Goal: Task Accomplishment & Management: Complete application form

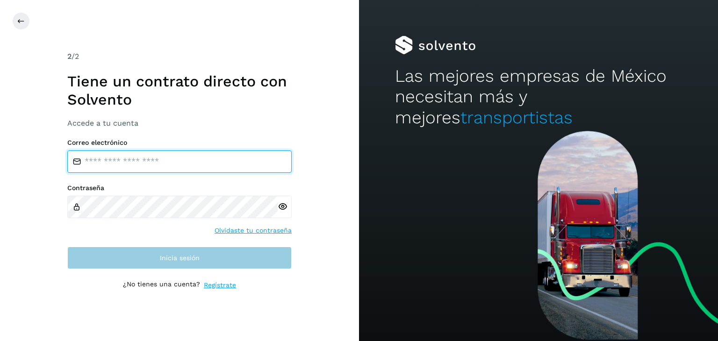
type input "**********"
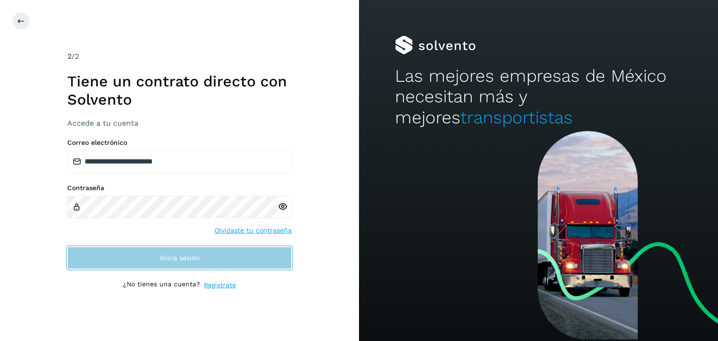
click at [191, 263] on button "Inicia sesión" at bounding box center [179, 258] width 224 height 22
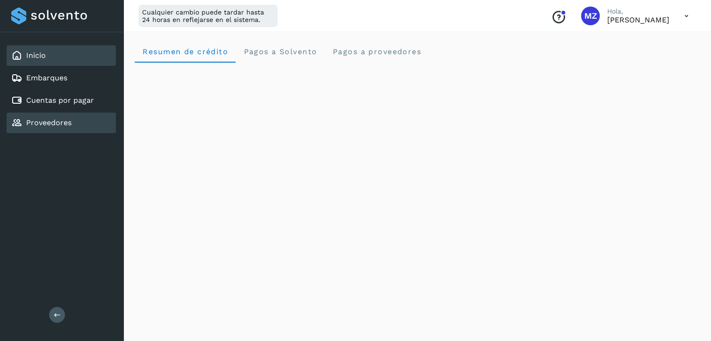
click at [79, 118] on div "Proveedores" at bounding box center [61, 123] width 109 height 21
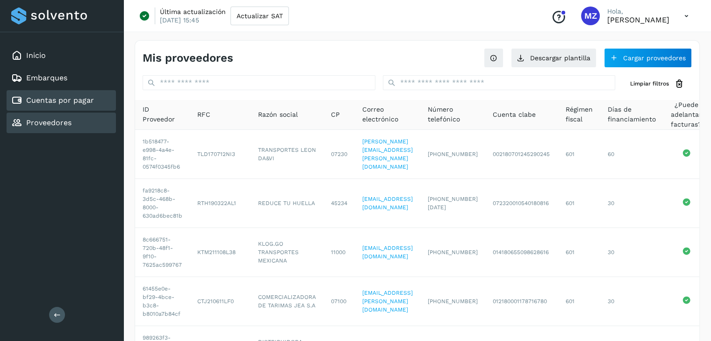
click at [79, 101] on link "Cuentas por pagar" at bounding box center [60, 100] width 68 height 9
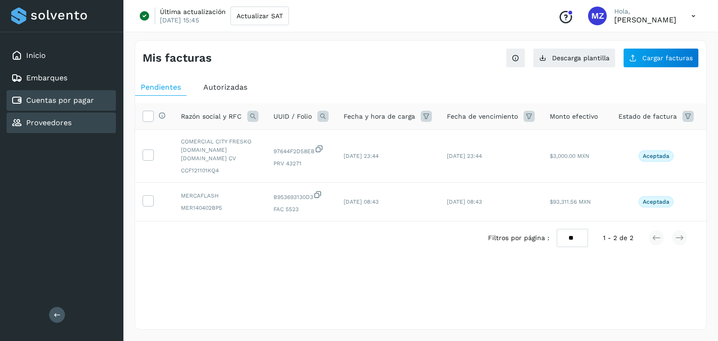
click at [47, 123] on link "Proveedores" at bounding box center [48, 122] width 45 height 9
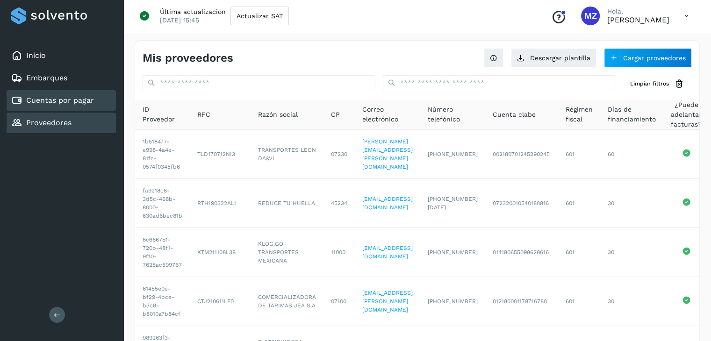
click at [62, 109] on div "Cuentas por pagar" at bounding box center [61, 100] width 109 height 21
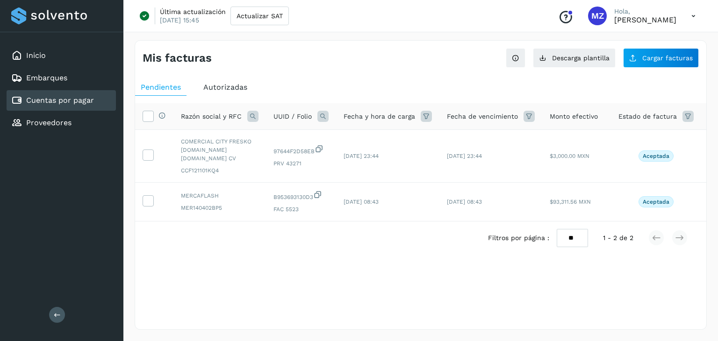
click at [224, 84] on span "Autorizadas" at bounding box center [225, 87] width 44 height 9
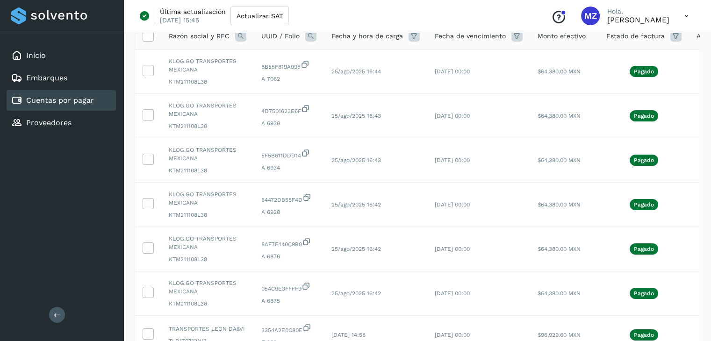
scroll to position [68, 0]
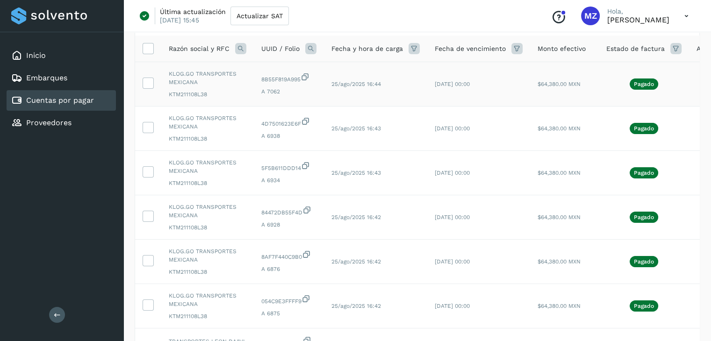
click at [648, 88] on span "Pagado" at bounding box center [644, 84] width 29 height 11
click at [149, 86] on icon at bounding box center [148, 83] width 10 height 10
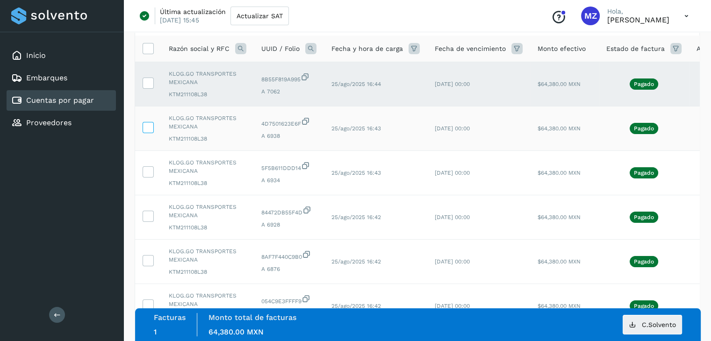
click at [144, 124] on icon at bounding box center [148, 127] width 10 height 10
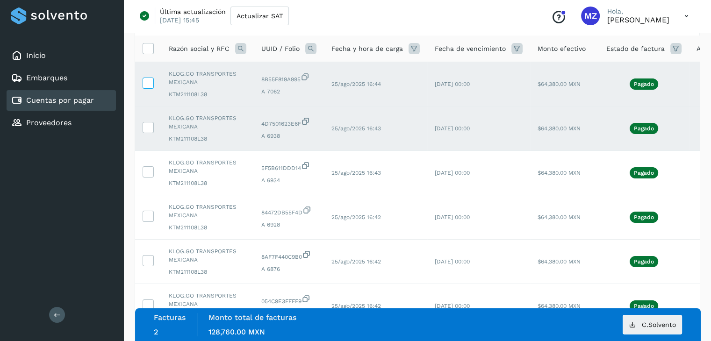
click at [152, 80] on icon at bounding box center [148, 83] width 10 height 10
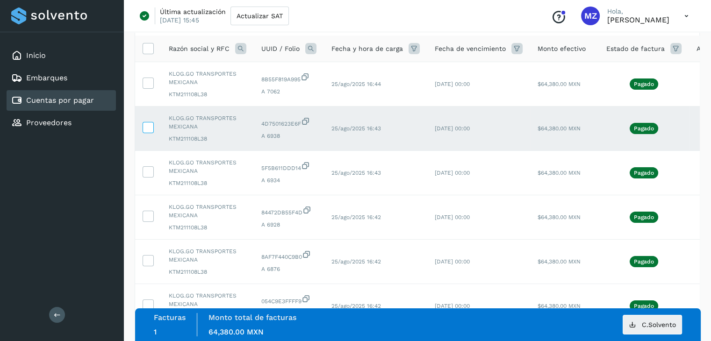
click at [148, 124] on icon at bounding box center [148, 127] width 10 height 10
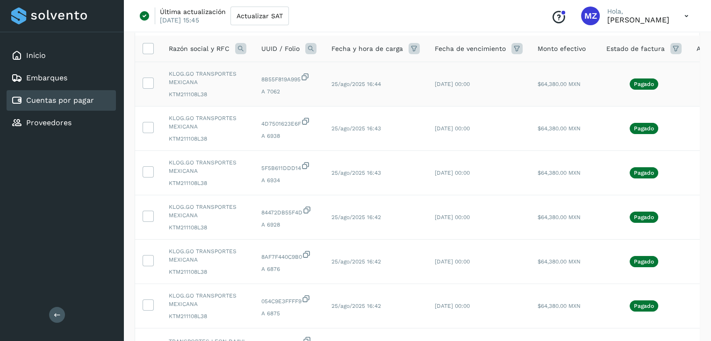
click at [651, 84] on span "Pagado" at bounding box center [644, 84] width 29 height 11
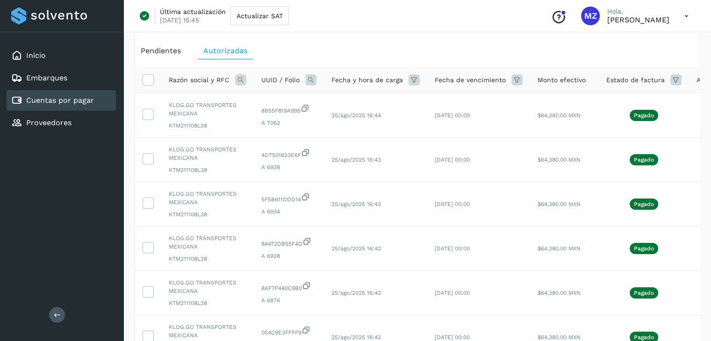
scroll to position [0, 34]
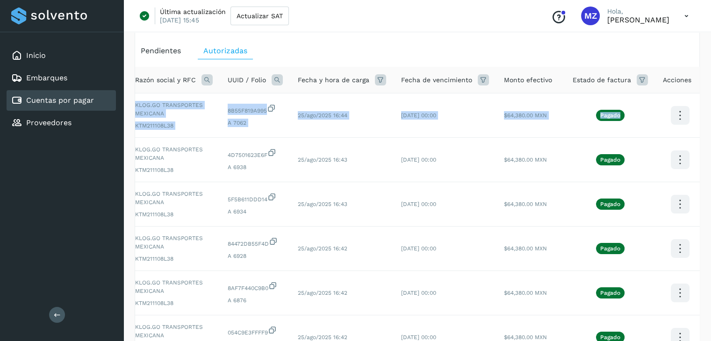
drag, startPoint x: 675, startPoint y: 107, endPoint x: 701, endPoint y: 116, distance: 27.4
click at [701, 116] on div "Mis facturas Ver instrucciones para cargar Facturas Descarga plantilla Cargar f…" at bounding box center [417, 294] width 588 height 602
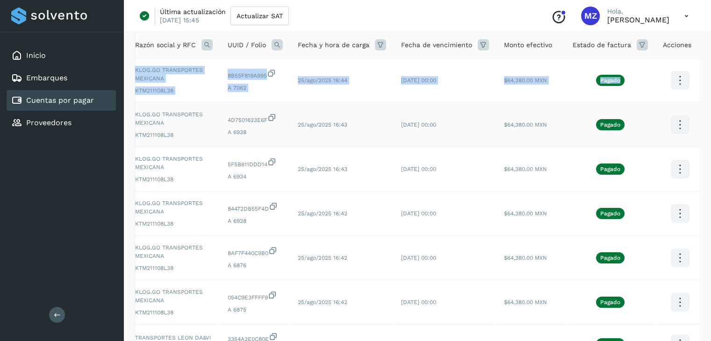
scroll to position [301, 0]
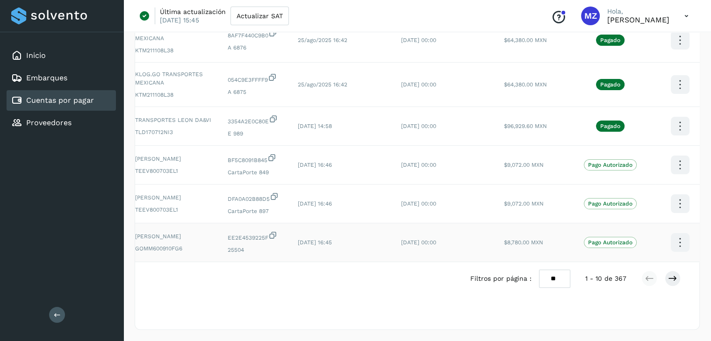
click at [698, 250] on td at bounding box center [680, 243] width 49 height 39
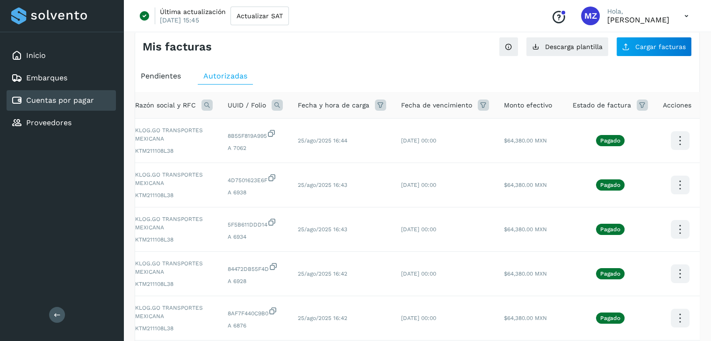
scroll to position [0, 0]
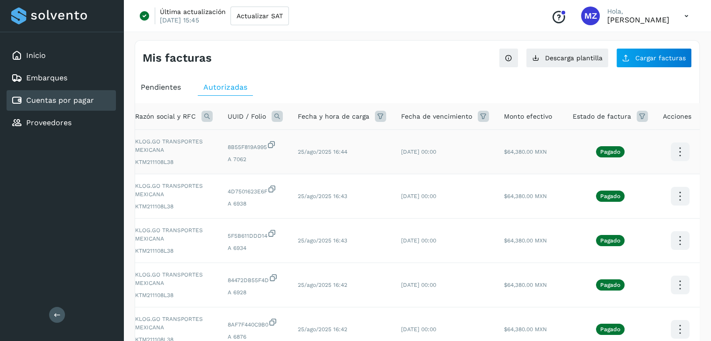
click at [677, 152] on icon at bounding box center [680, 152] width 22 height 22
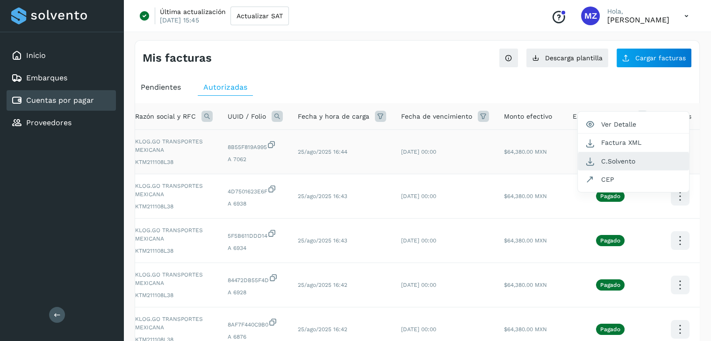
click at [634, 157] on button "C.Solvento" at bounding box center [633, 161] width 111 height 18
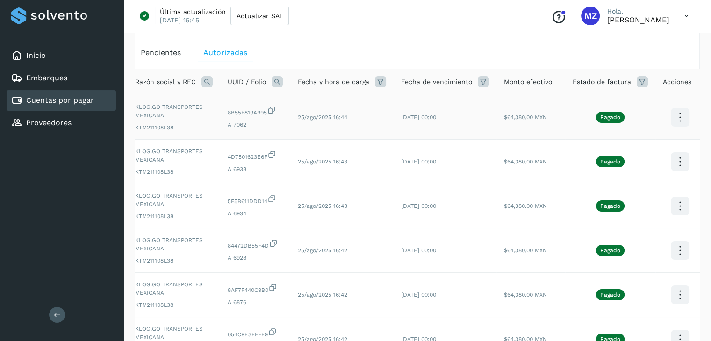
scroll to position [22, 0]
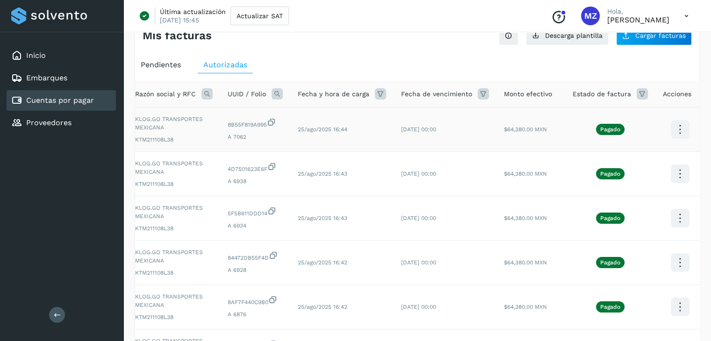
click at [673, 128] on icon at bounding box center [680, 130] width 22 height 22
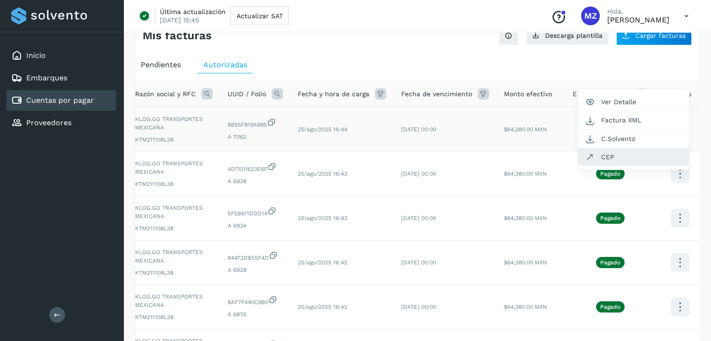
click at [637, 163] on button "CEP" at bounding box center [633, 157] width 111 height 18
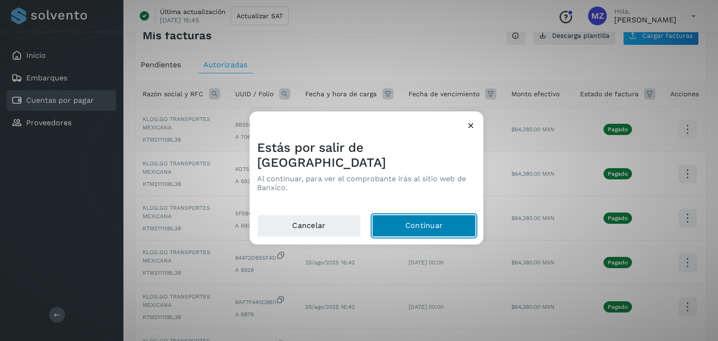
click at [409, 219] on button "Continuar" at bounding box center [424, 226] width 104 height 22
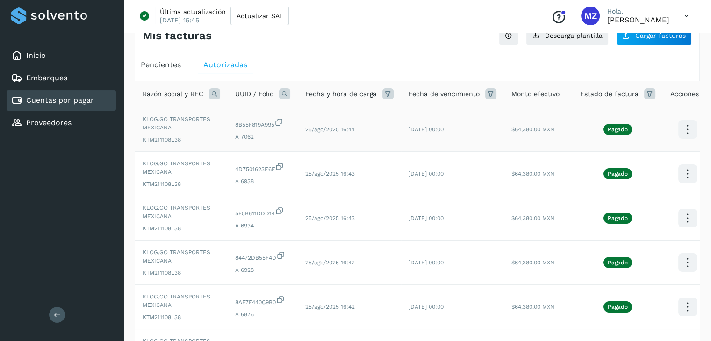
click at [681, 133] on icon at bounding box center [688, 130] width 22 height 22
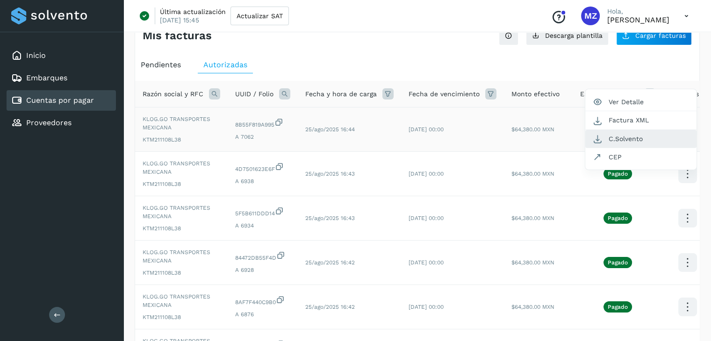
click at [631, 138] on button "C.Solvento" at bounding box center [640, 139] width 111 height 18
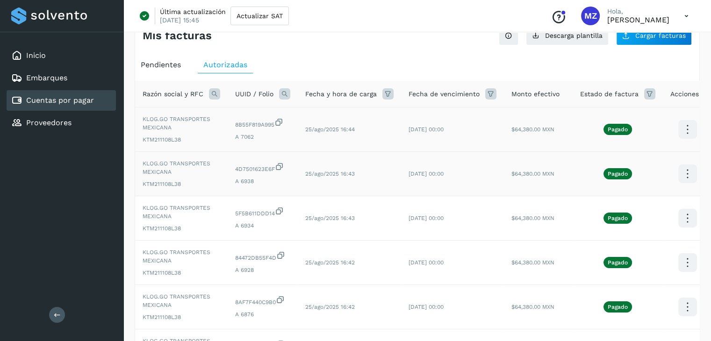
click at [683, 176] on icon at bounding box center [688, 174] width 22 height 22
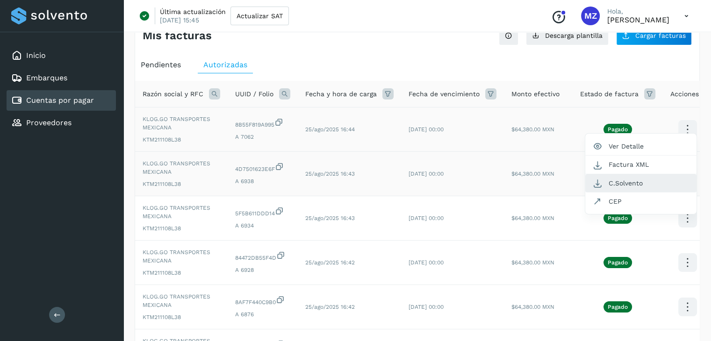
click at [622, 178] on button "C.Solvento" at bounding box center [640, 183] width 111 height 18
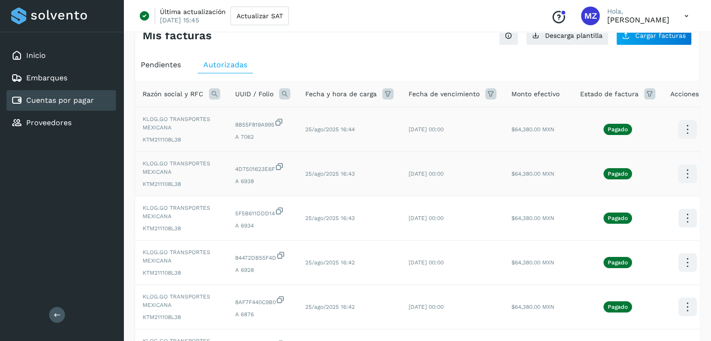
click at [683, 173] on icon at bounding box center [688, 174] width 22 height 22
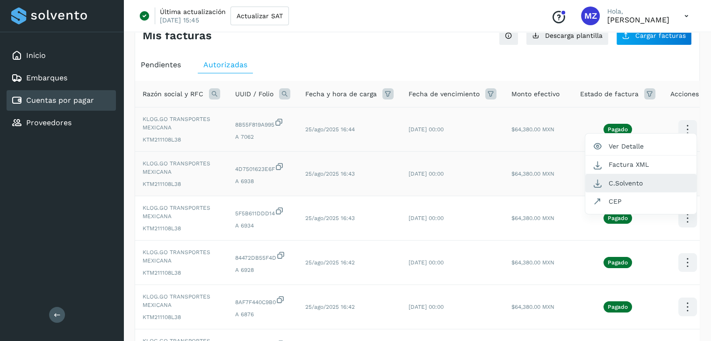
click at [637, 186] on button "C.Solvento" at bounding box center [640, 183] width 111 height 18
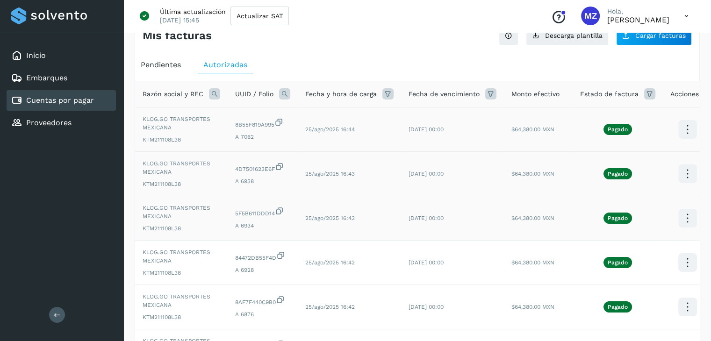
click at [679, 218] on icon at bounding box center [688, 219] width 22 height 22
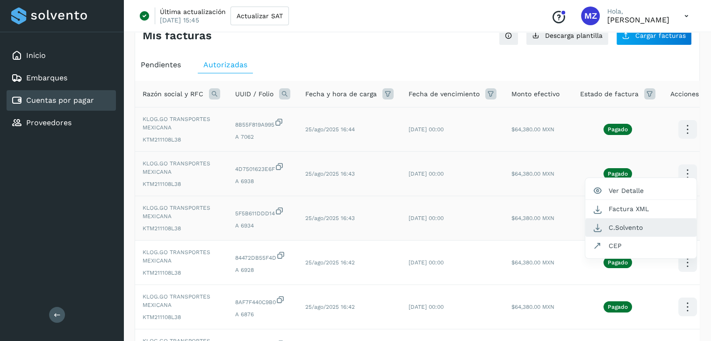
click at [653, 232] on button "C.Solvento" at bounding box center [640, 228] width 111 height 18
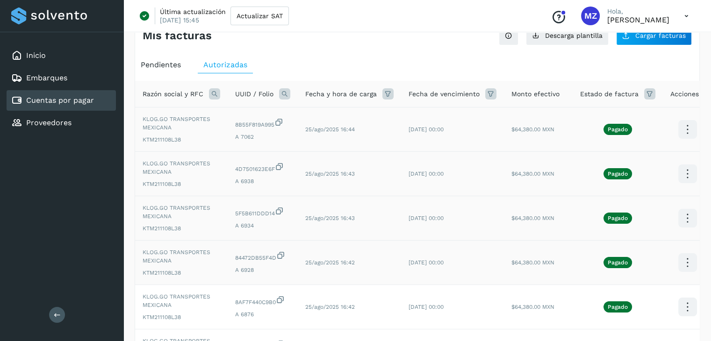
click at [686, 254] on icon at bounding box center [688, 263] width 22 height 22
click at [640, 274] on button "C.Solvento" at bounding box center [640, 272] width 111 height 18
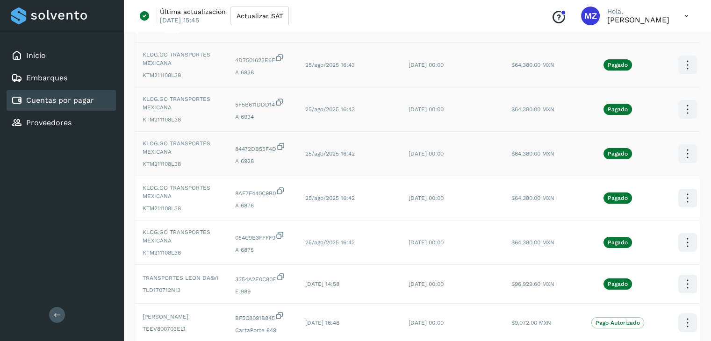
scroll to position [133, 0]
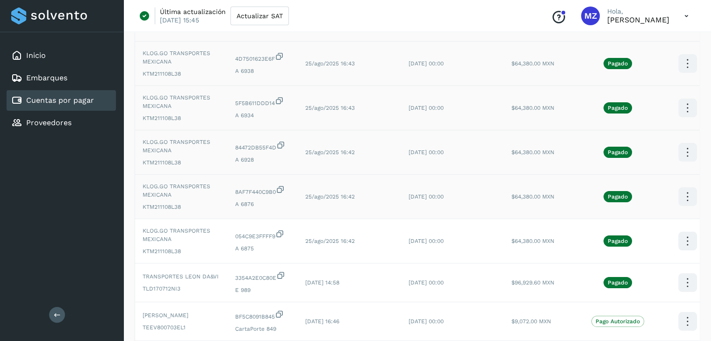
click at [684, 198] on icon at bounding box center [688, 197] width 22 height 22
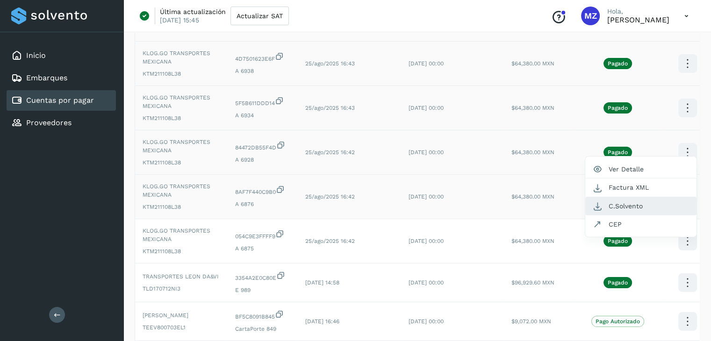
click at [620, 209] on button "C.Solvento" at bounding box center [640, 206] width 111 height 18
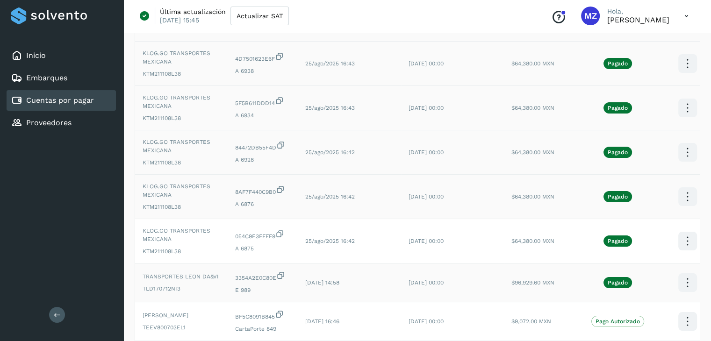
click at [680, 282] on icon at bounding box center [688, 283] width 22 height 22
click at [685, 233] on div at bounding box center [355, 170] width 711 height 341
click at [684, 236] on icon at bounding box center [688, 242] width 22 height 22
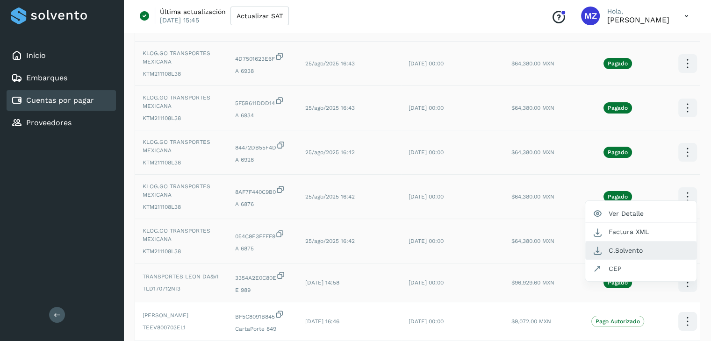
click at [622, 252] on button "C.Solvento" at bounding box center [640, 251] width 111 height 18
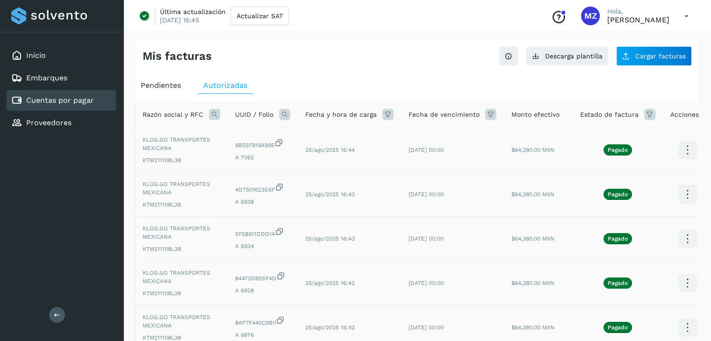
scroll to position [0, 0]
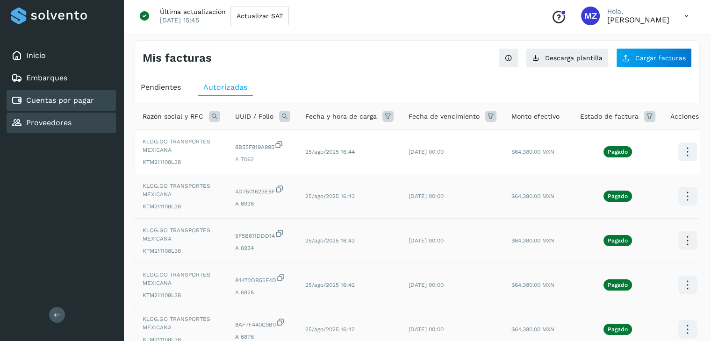
click at [34, 114] on div "Proveedores" at bounding box center [61, 123] width 109 height 21
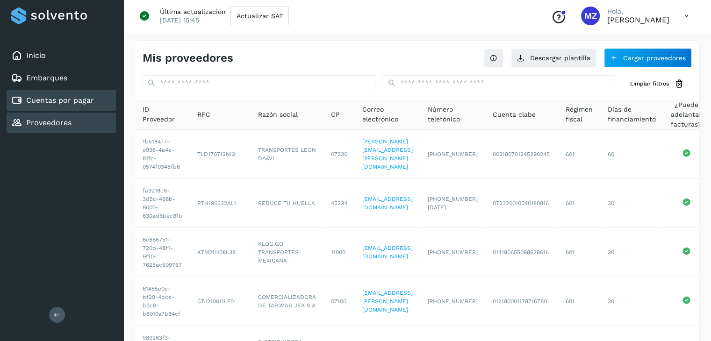
click at [59, 97] on link "Cuentas por pagar" at bounding box center [60, 100] width 68 height 9
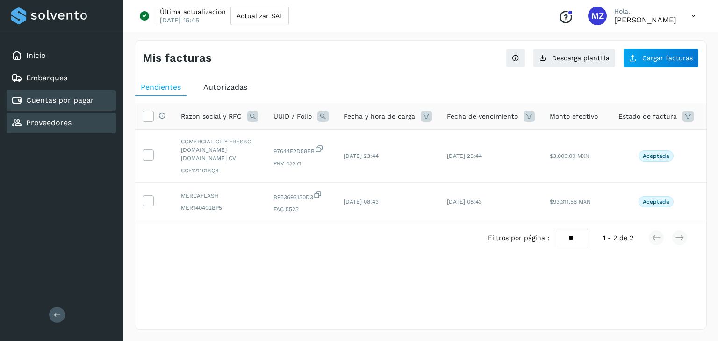
click at [77, 130] on div "Proveedores" at bounding box center [61, 123] width 109 height 21
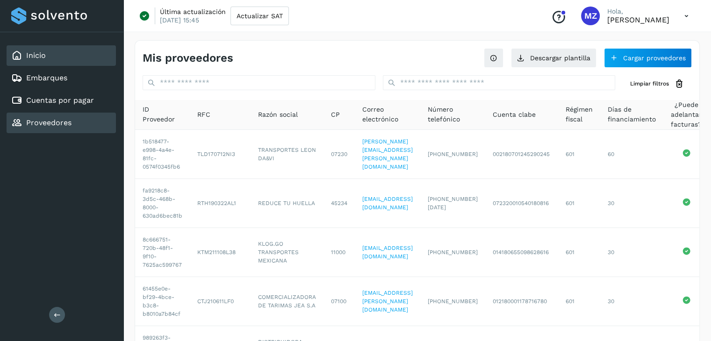
click at [51, 59] on div "Inicio" at bounding box center [61, 55] width 109 height 21
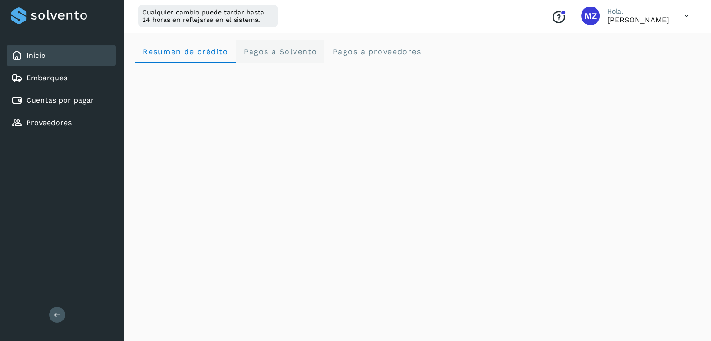
click at [294, 54] on span "Pagos a Solvento" at bounding box center [280, 51] width 74 height 9
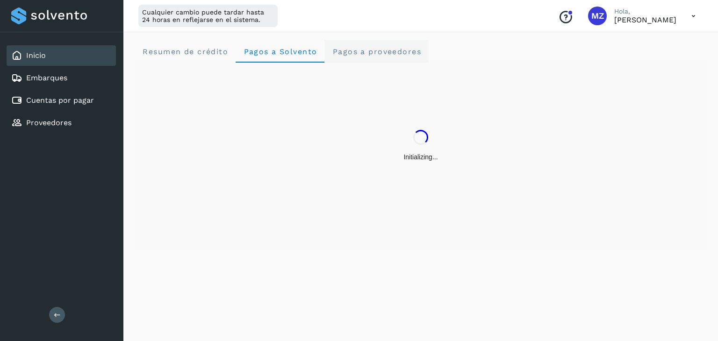
click at [364, 55] on span "Pagos a proveedores" at bounding box center [376, 51] width 89 height 9
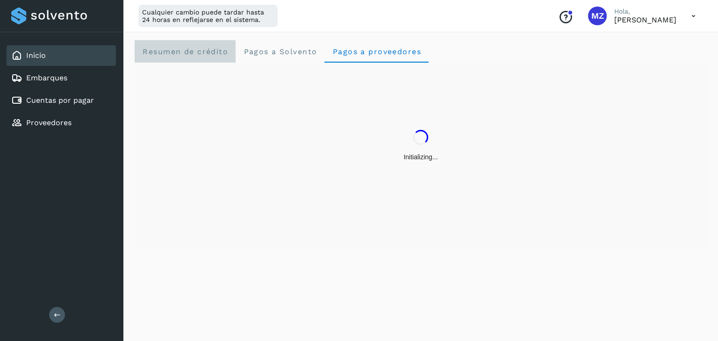
click at [152, 47] on span "Resumen de crédito" at bounding box center [185, 51] width 86 height 9
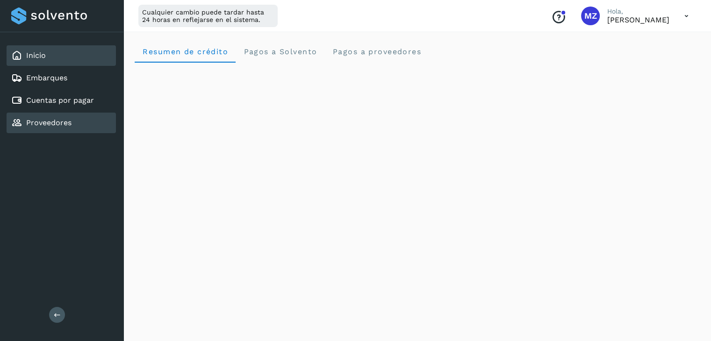
click at [67, 120] on link "Proveedores" at bounding box center [48, 122] width 45 height 9
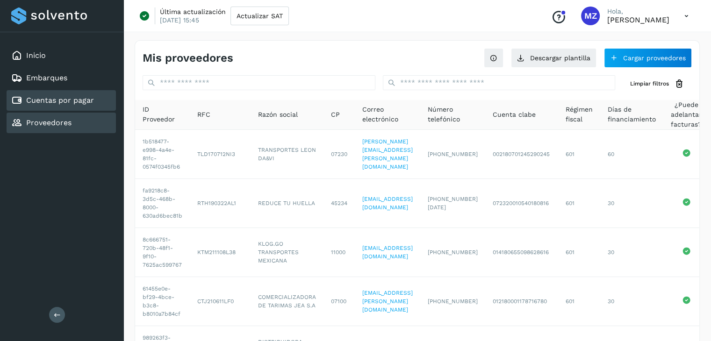
click at [101, 102] on div "Cuentas por pagar" at bounding box center [61, 100] width 109 height 21
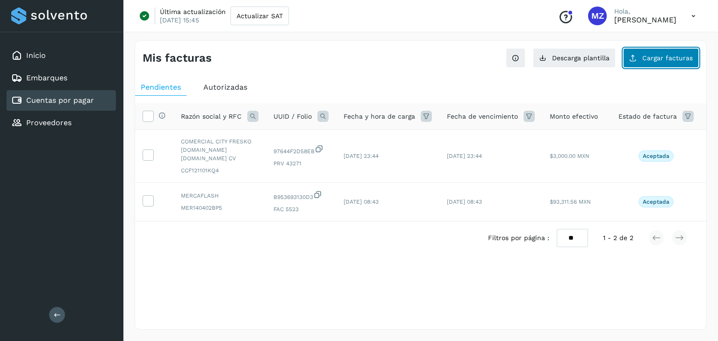
click at [666, 65] on button "Cargar facturas" at bounding box center [661, 58] width 76 height 20
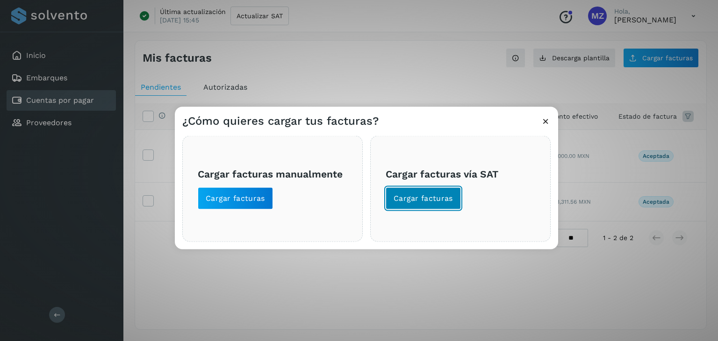
click at [443, 192] on button "Cargar facturas" at bounding box center [423, 199] width 75 height 22
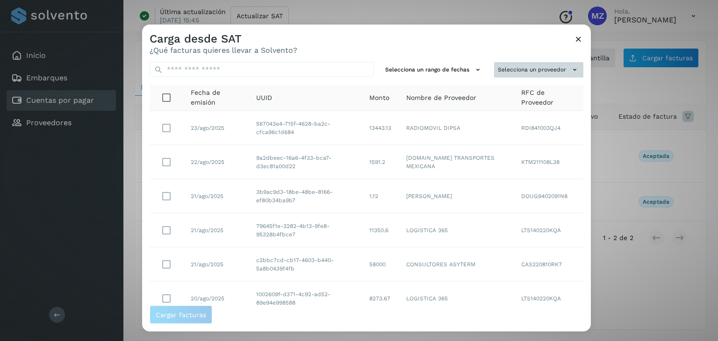
click at [556, 64] on button "Selecciona un proveedor" at bounding box center [538, 69] width 89 height 15
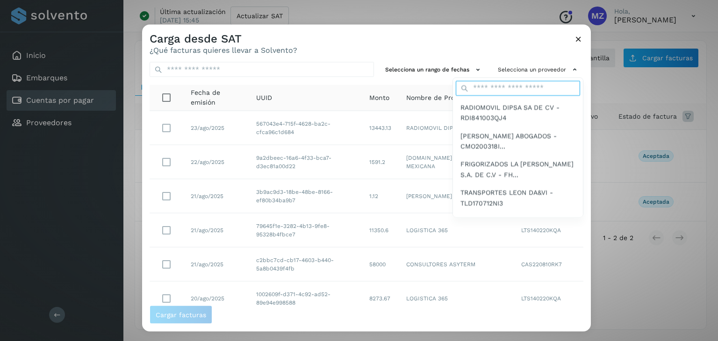
click at [506, 88] on input "text" at bounding box center [518, 87] width 124 height 15
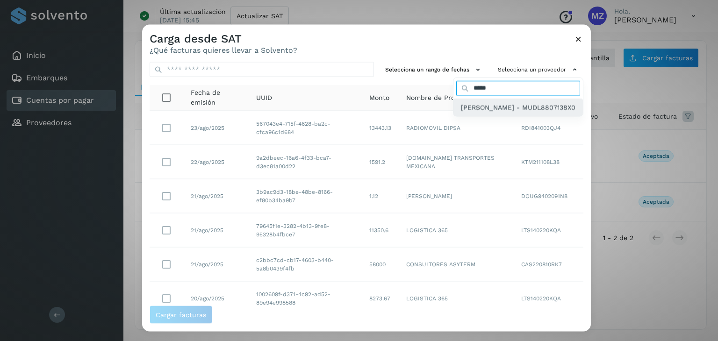
type input "*****"
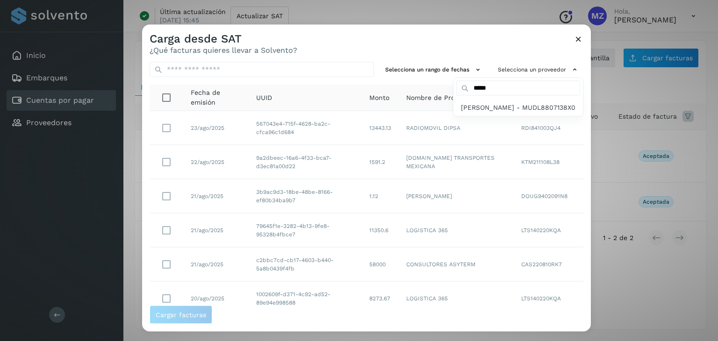
click at [465, 111] on span "[PERSON_NAME] - MUDL8807138X0" at bounding box center [518, 107] width 115 height 10
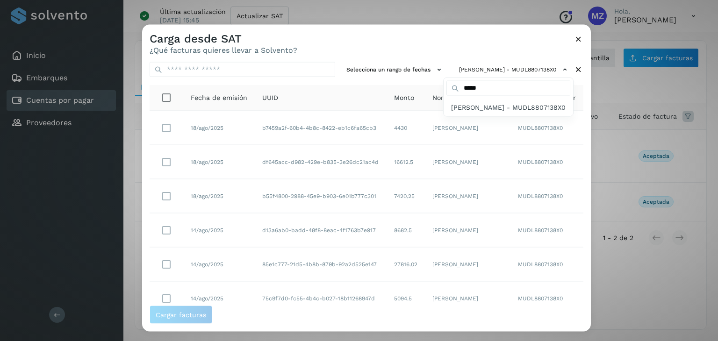
drag, startPoint x: 585, startPoint y: 188, endPoint x: 584, endPoint y: 239, distance: 51.9
click at [588, 249] on div at bounding box center [501, 195] width 718 height 341
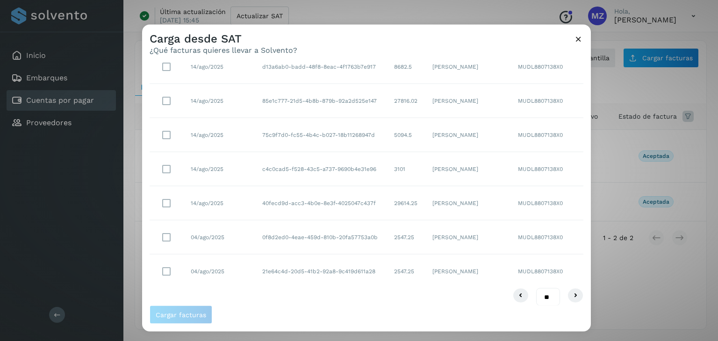
scroll to position [171, 0]
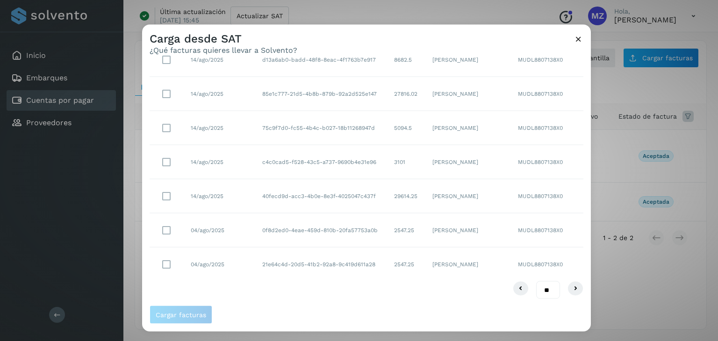
click at [537, 287] on select "** ** **" at bounding box center [548, 290] width 24 height 18
select select "**"
click at [536, 281] on select "** ** **" at bounding box center [548, 290] width 24 height 18
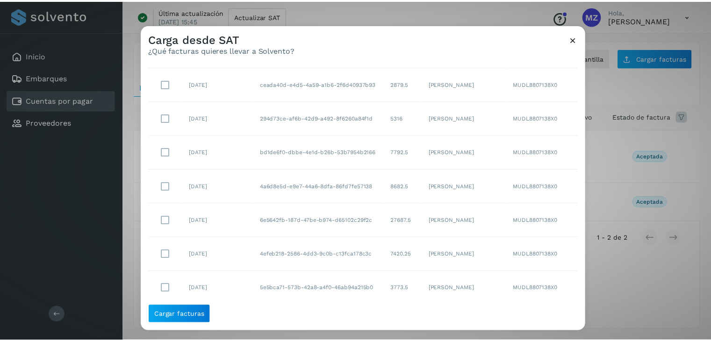
scroll to position [0, 0]
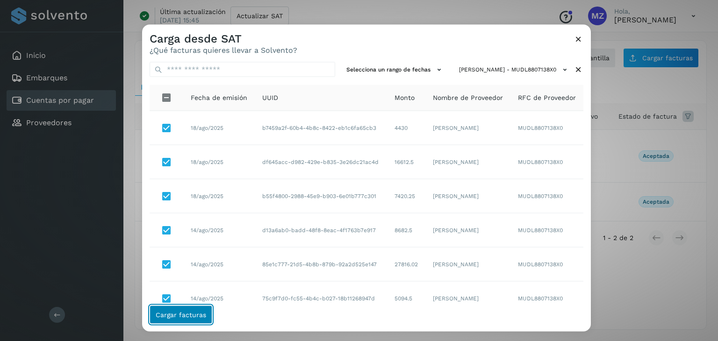
click at [187, 309] on button "Cargar facturas" at bounding box center [181, 315] width 63 height 19
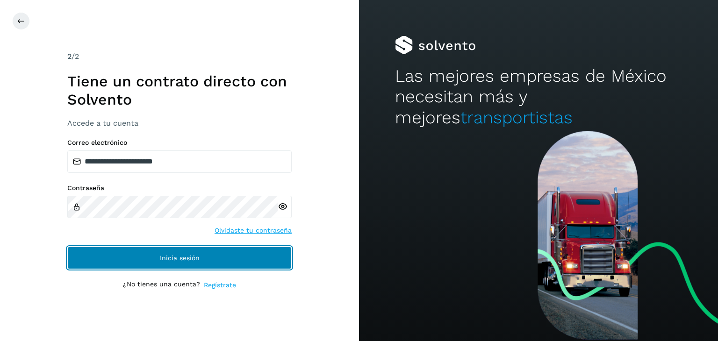
click at [211, 255] on button "Inicia sesión" at bounding box center [179, 258] width 224 height 22
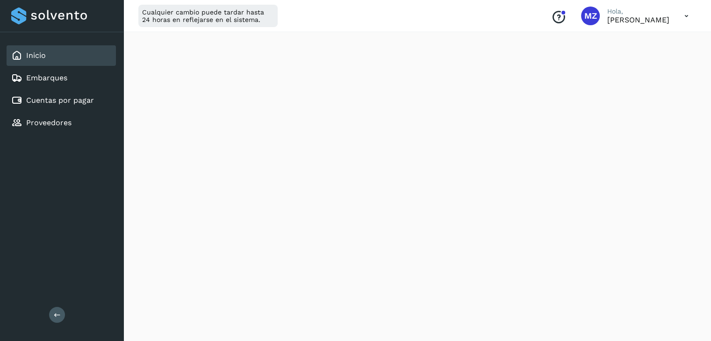
scroll to position [298, 0]
click at [72, 125] on div "Proveedores" at bounding box center [61, 123] width 109 height 21
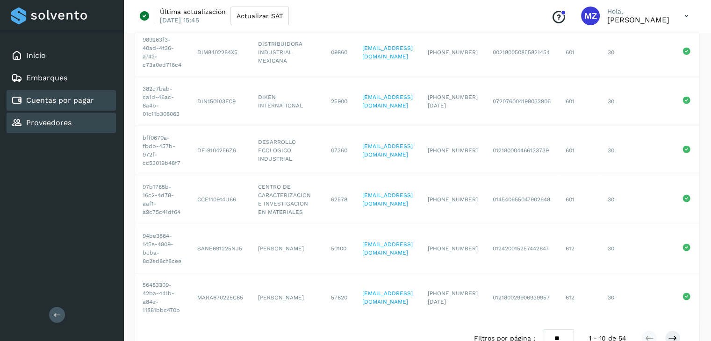
click at [69, 101] on link "Cuentas por pagar" at bounding box center [60, 100] width 68 height 9
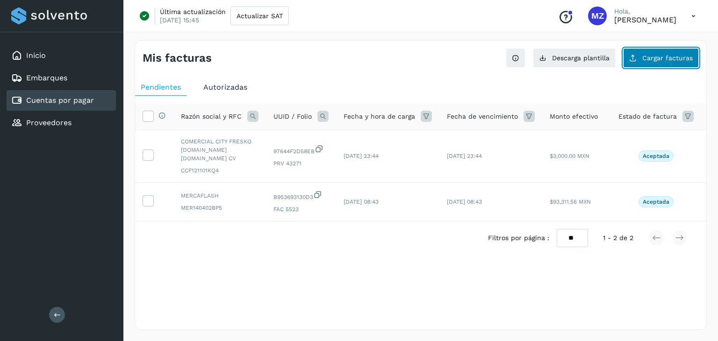
click at [656, 58] on span "Cargar facturas" at bounding box center [668, 58] width 51 height 7
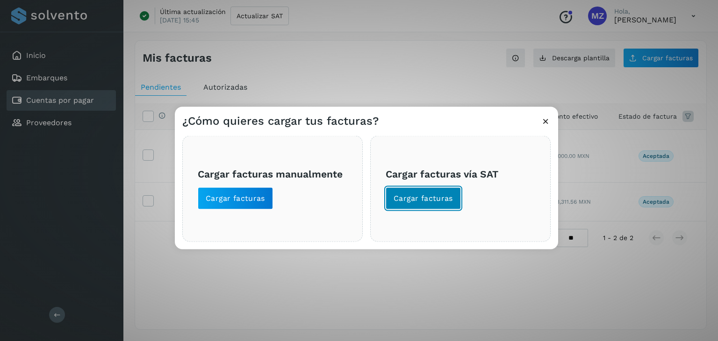
click at [448, 202] on span "Cargar facturas" at bounding box center [423, 199] width 59 height 10
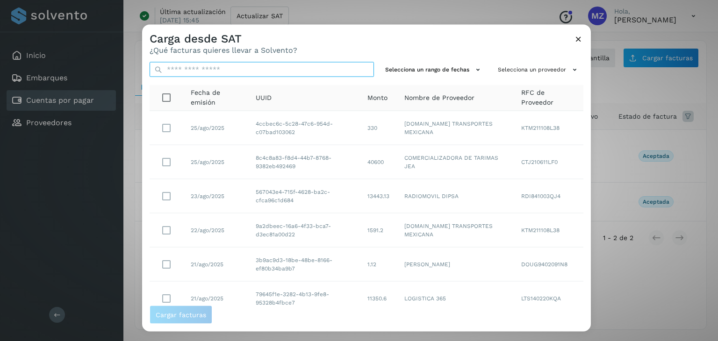
click at [288, 70] on input "text" at bounding box center [262, 69] width 224 height 15
type input "*****"
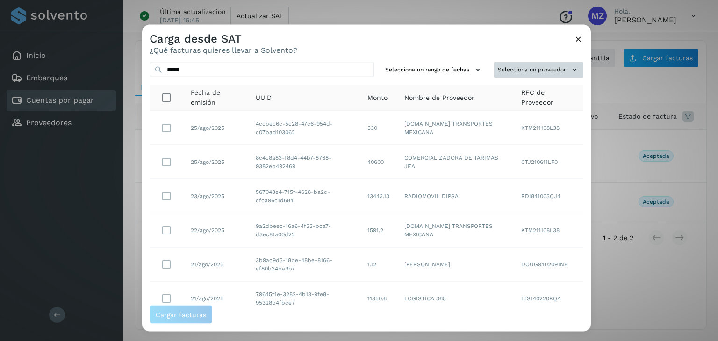
click at [507, 72] on button "Selecciona un proveedor" at bounding box center [538, 69] width 89 height 15
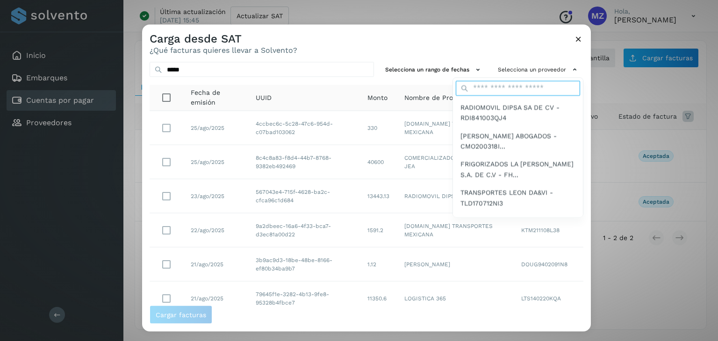
click at [500, 88] on input "text" at bounding box center [518, 87] width 124 height 15
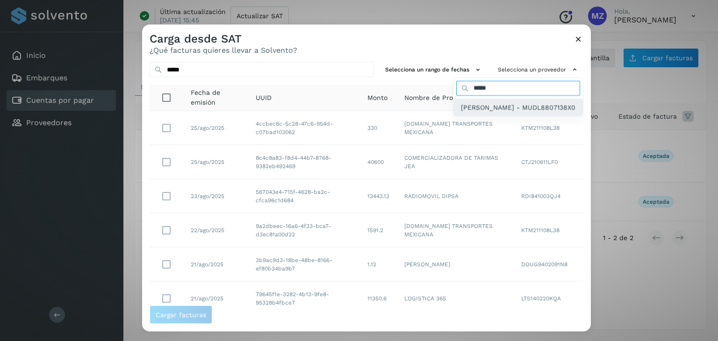
type input "*****"
click at [478, 112] on span "[PERSON_NAME] - MUDL8807138X0" at bounding box center [518, 107] width 115 height 10
click at [485, 108] on span "[PERSON_NAME] - MUDL8807138X0" at bounding box center [508, 107] width 115 height 10
click at [466, 103] on span "[PERSON_NAME] - MUDL8807138X0" at bounding box center [508, 107] width 115 height 10
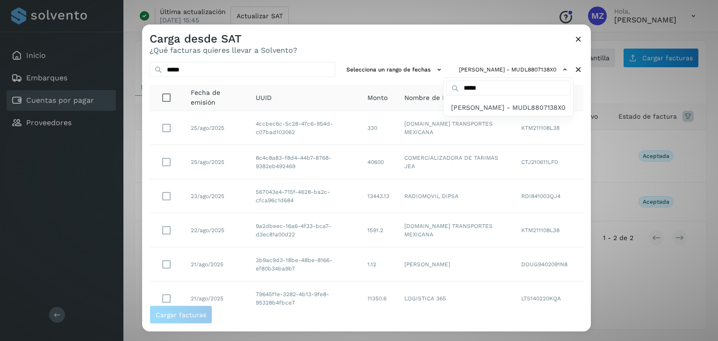
click at [208, 65] on div at bounding box center [501, 195] width 718 height 341
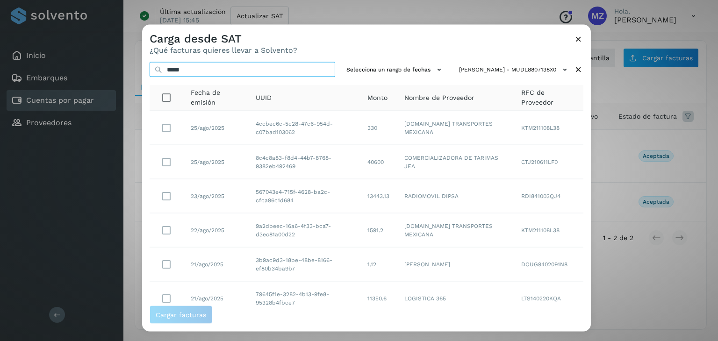
drag, startPoint x: 205, startPoint y: 70, endPoint x: 138, endPoint y: 63, distance: 67.2
click at [138, 63] on div "Carga desde SAT ¿Qué facturas quieres llevar a Solvento? ***** Selecciona un ra…" at bounding box center [359, 170] width 718 height 341
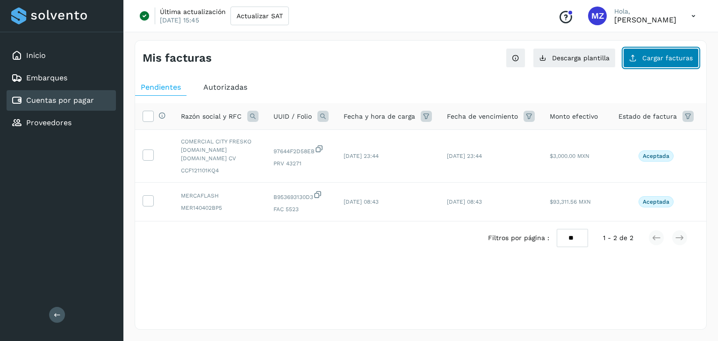
click at [644, 63] on button "Cargar facturas" at bounding box center [661, 58] width 76 height 20
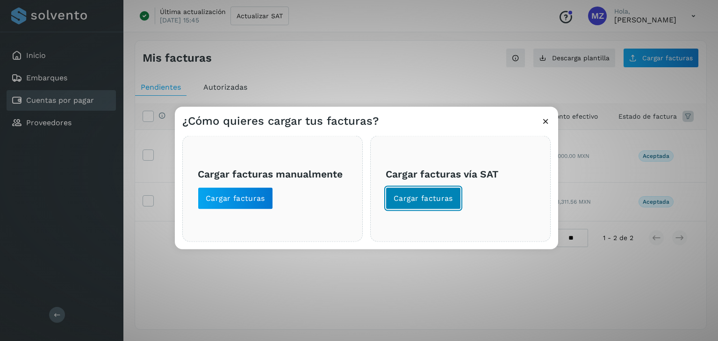
click at [455, 197] on button "Cargar facturas" at bounding box center [423, 199] width 75 height 22
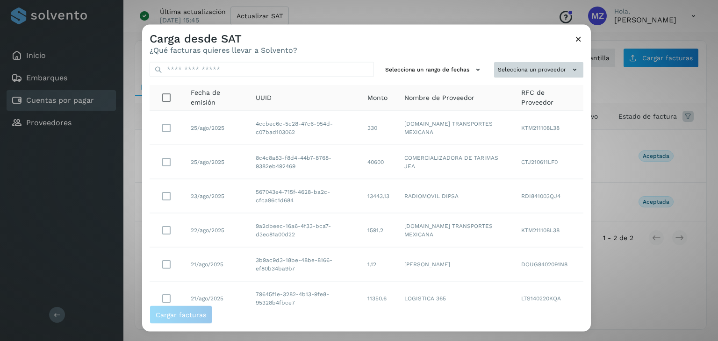
click at [564, 135] on td "KTM211108L38" at bounding box center [549, 128] width 70 height 34
click at [555, 73] on button "Selecciona un proveedor" at bounding box center [538, 69] width 89 height 15
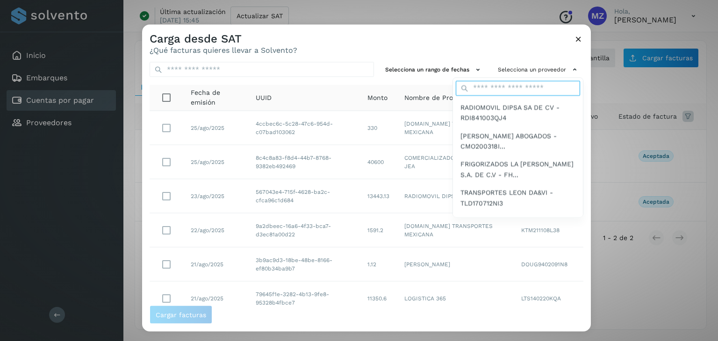
click at [498, 91] on input "text" at bounding box center [518, 87] width 124 height 15
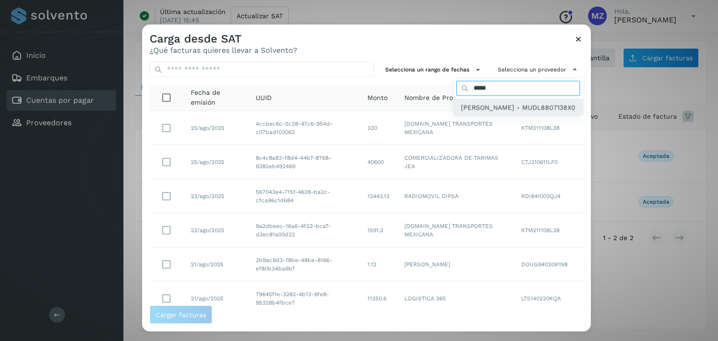
type input "*****"
click at [475, 106] on span "[PERSON_NAME] - MUDL8807138X0" at bounding box center [518, 107] width 115 height 10
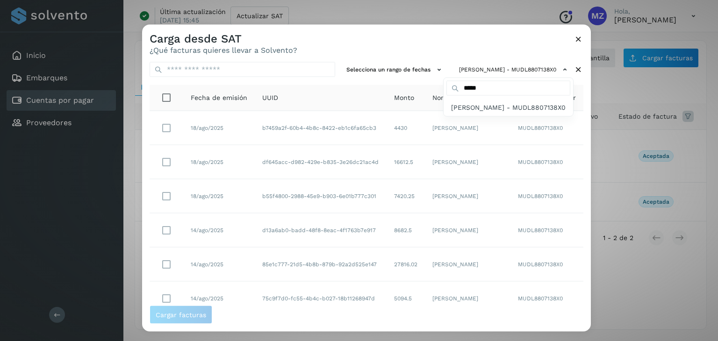
click at [166, 130] on div at bounding box center [501, 195] width 718 height 341
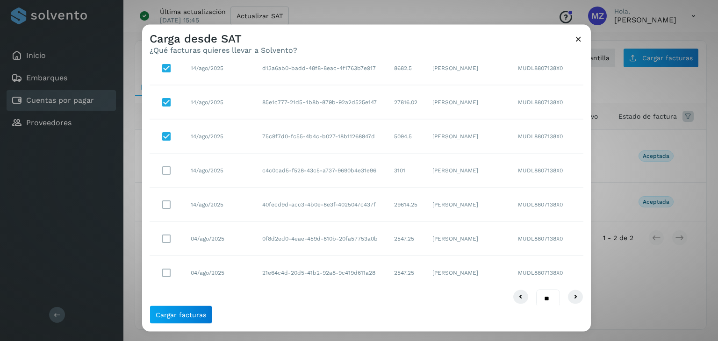
scroll to position [171, 0]
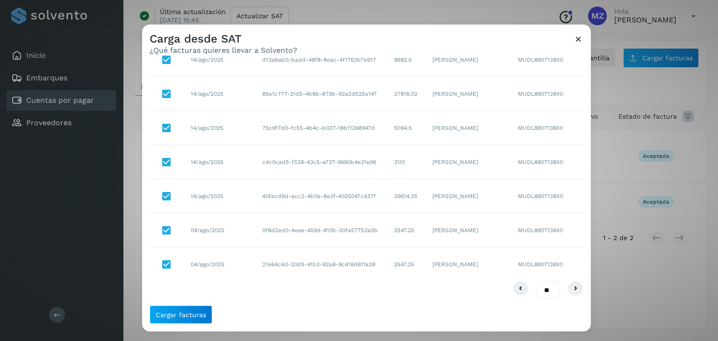
drag, startPoint x: 545, startPoint y: 281, endPoint x: 544, endPoint y: 287, distance: 5.6
click at [545, 281] on select "** ** **" at bounding box center [548, 290] width 24 height 18
select select "**"
click at [536, 281] on select "** ** **" at bounding box center [548, 290] width 24 height 18
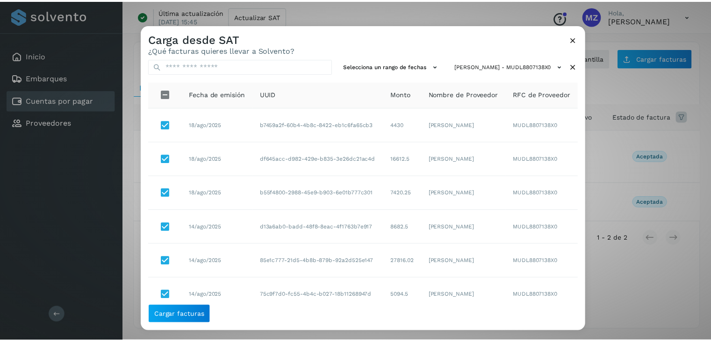
scroll to position [0, 0]
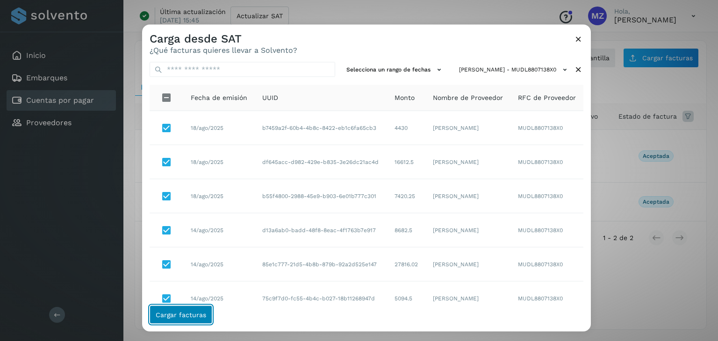
click at [170, 318] on span "Cargar facturas" at bounding box center [181, 315] width 51 height 7
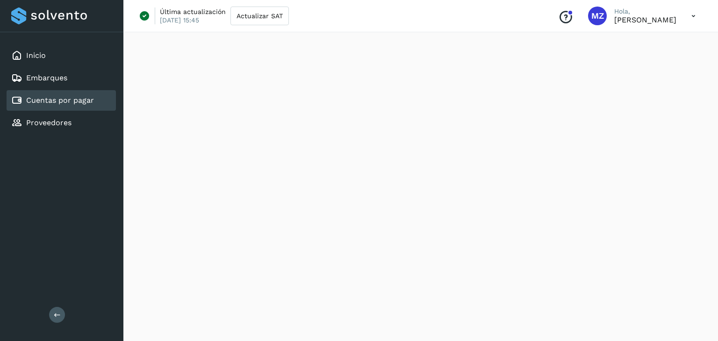
click at [85, 103] on link "Cuentas por pagar" at bounding box center [60, 100] width 68 height 9
click at [49, 102] on link "Cuentas por pagar" at bounding box center [60, 100] width 68 height 9
click at [56, 117] on div "Proveedores" at bounding box center [41, 122] width 60 height 11
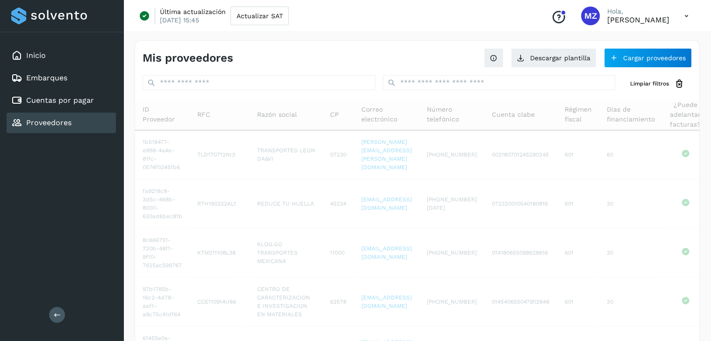
click at [56, 117] on div "Proveedores" at bounding box center [41, 122] width 60 height 11
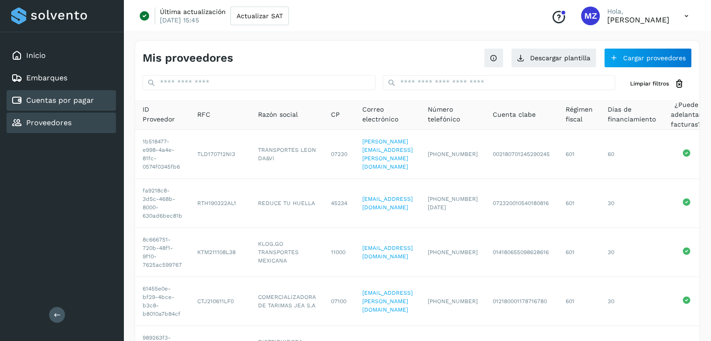
click at [92, 107] on div "Cuentas por pagar" at bounding box center [61, 100] width 109 height 21
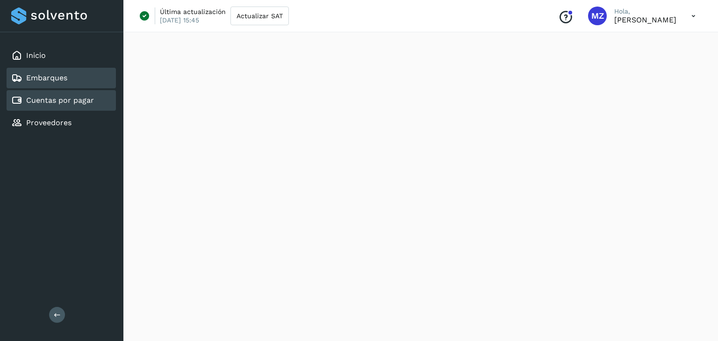
click at [41, 79] on link "Embarques" at bounding box center [46, 77] width 41 height 9
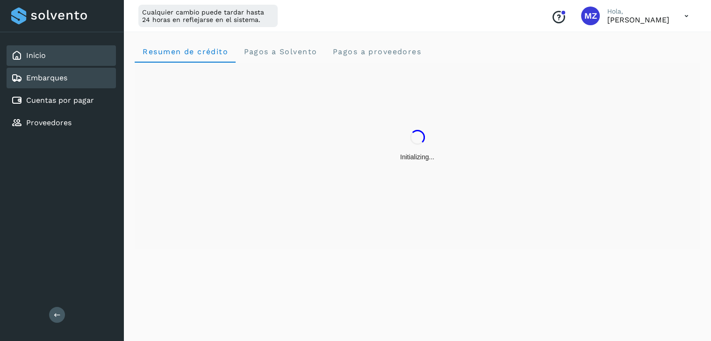
click at [47, 62] on div "Inicio" at bounding box center [61, 55] width 109 height 21
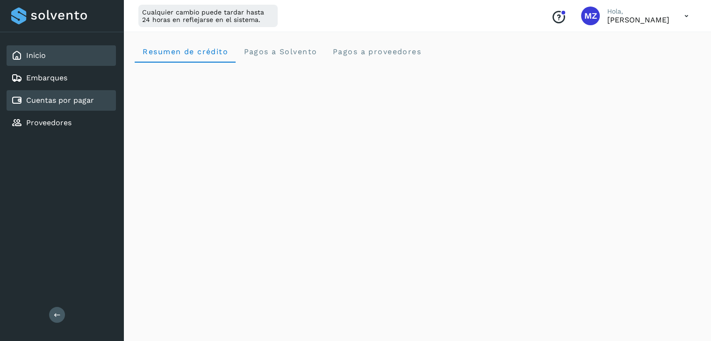
click at [73, 108] on div "Cuentas por pagar" at bounding box center [61, 100] width 109 height 21
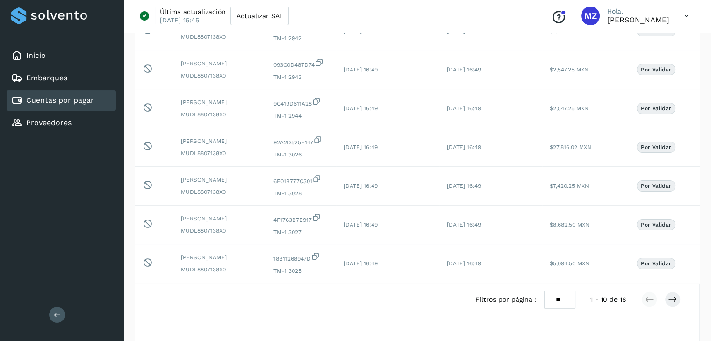
scroll to position [239, 0]
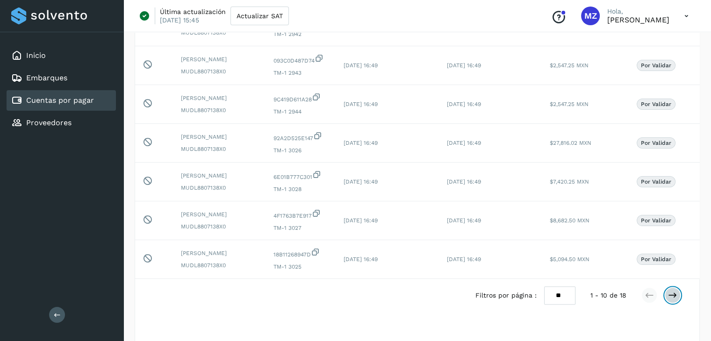
click at [668, 300] on icon at bounding box center [672, 295] width 9 height 9
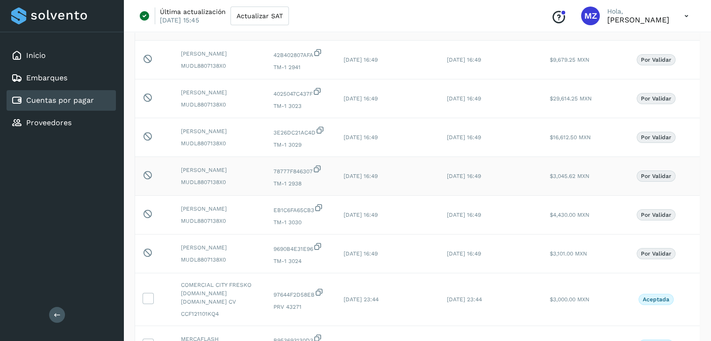
scroll to position [191, 0]
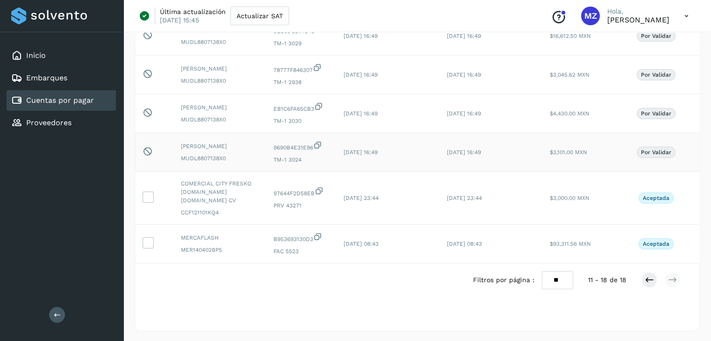
click at [643, 151] on p "Por validar" at bounding box center [656, 152] width 30 height 7
click at [177, 156] on td "[PERSON_NAME] MUDL8807138X0" at bounding box center [219, 152] width 93 height 39
click at [148, 150] on icon at bounding box center [148, 151] width 10 height 10
click at [145, 150] on icon at bounding box center [148, 151] width 10 height 10
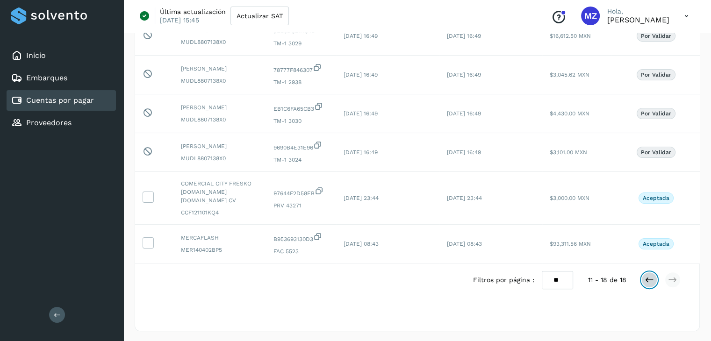
click at [654, 280] on icon at bounding box center [649, 279] width 9 height 9
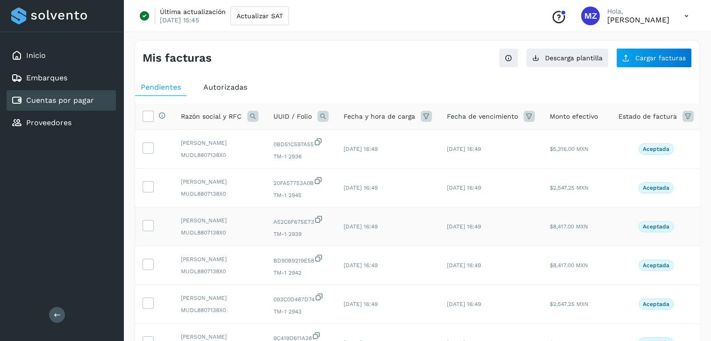
scroll to position [264, 0]
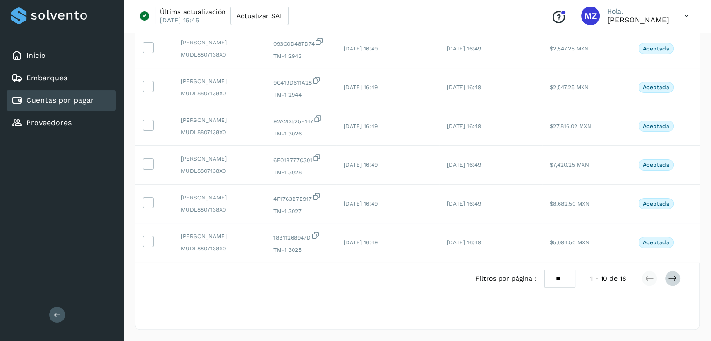
click at [679, 283] on div at bounding box center [661, 279] width 39 height 16
click at [673, 282] on icon at bounding box center [672, 278] width 9 height 9
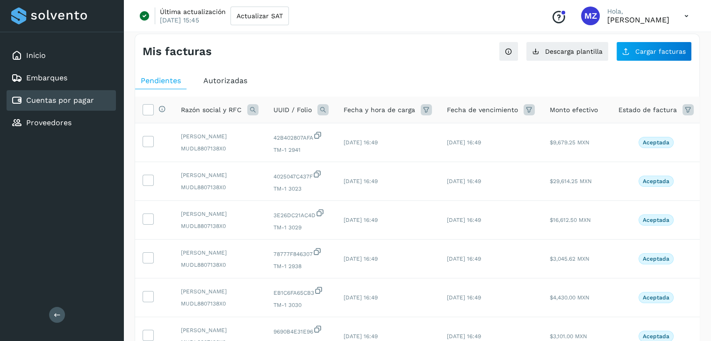
scroll to position [0, 0]
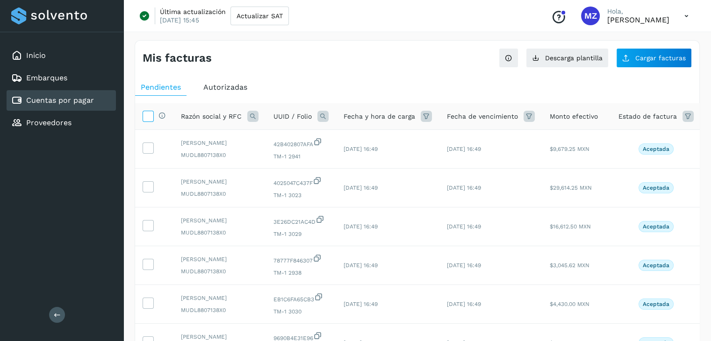
click at [148, 119] on icon at bounding box center [148, 116] width 10 height 10
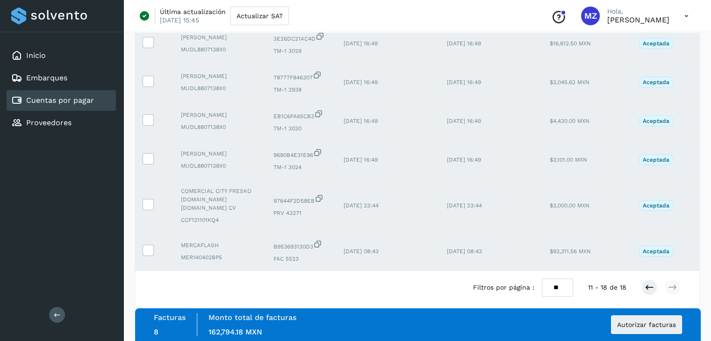
scroll to position [191, 0]
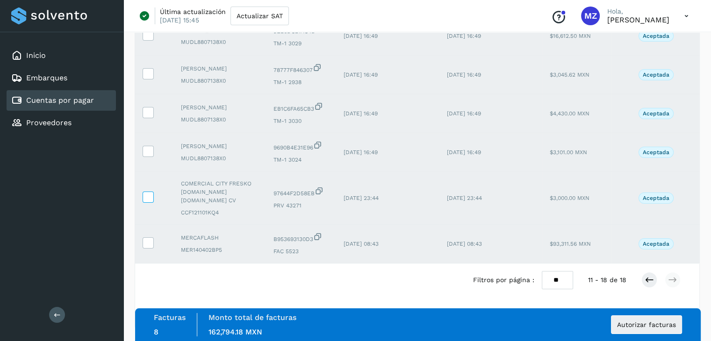
click at [144, 196] on icon at bounding box center [148, 197] width 10 height 10
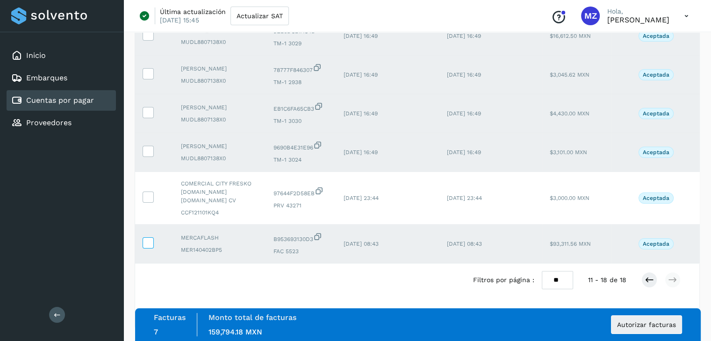
click at [151, 238] on icon at bounding box center [148, 243] width 10 height 10
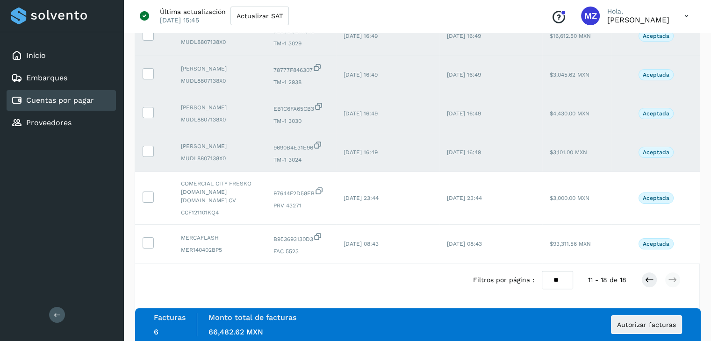
click at [551, 279] on select "** ** **" at bounding box center [557, 280] width 31 height 18
select select "**"
click at [544, 271] on select "** ** **" at bounding box center [557, 280] width 31 height 18
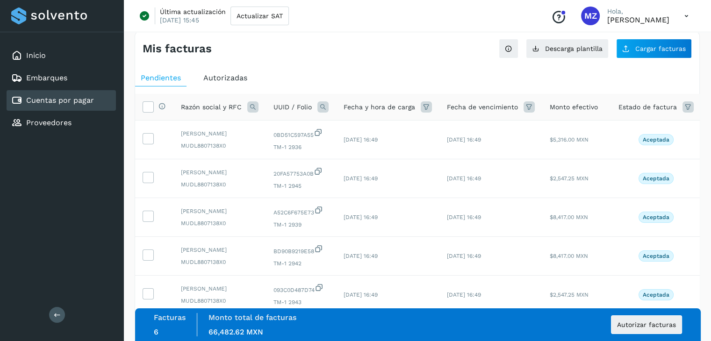
scroll to position [0, 0]
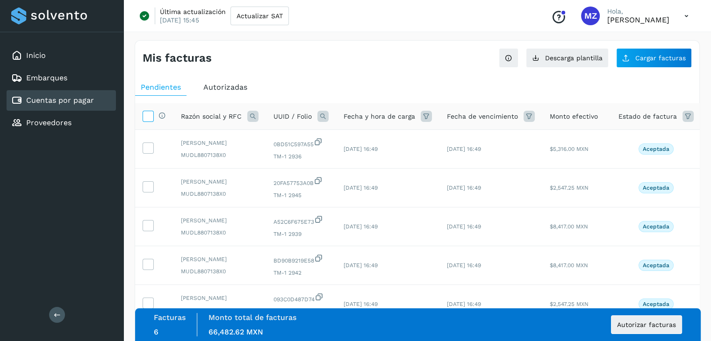
click at [146, 113] on icon at bounding box center [148, 116] width 10 height 10
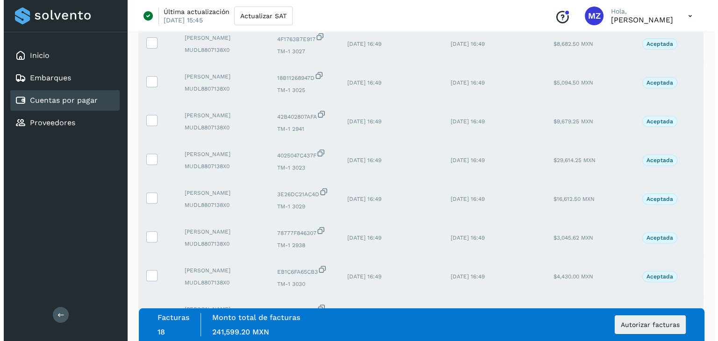
scroll to position [580, 0]
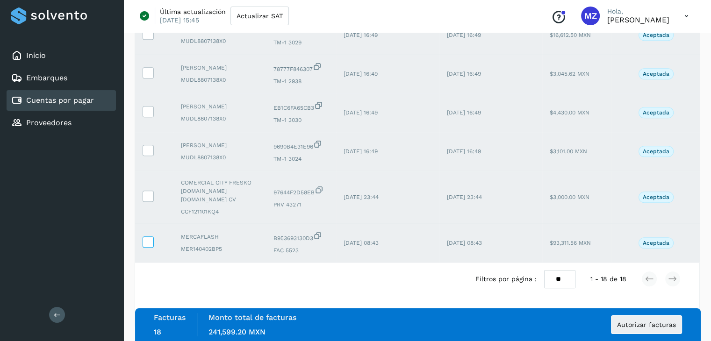
click at [150, 238] on icon at bounding box center [148, 242] width 10 height 10
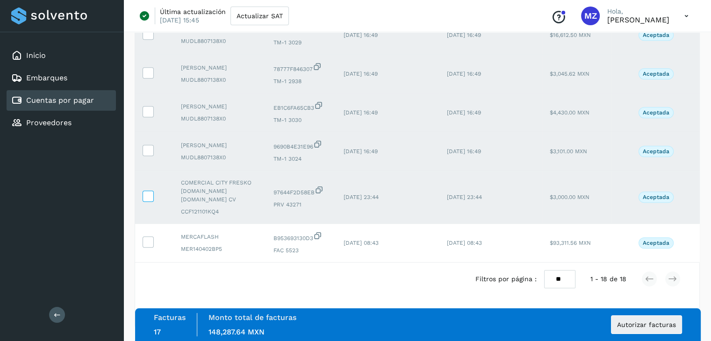
click at [150, 191] on icon at bounding box center [148, 196] width 10 height 10
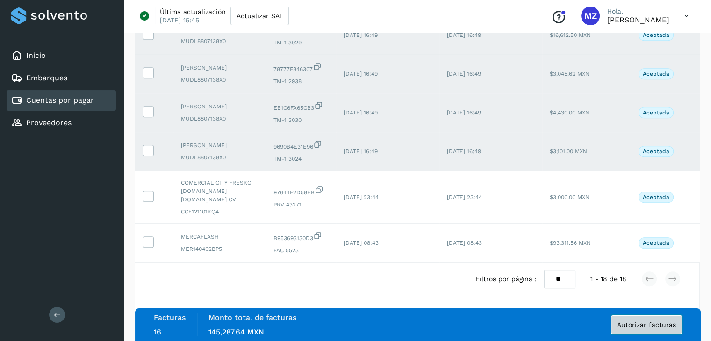
click at [660, 322] on span "Autorizar facturas" at bounding box center [646, 325] width 59 height 7
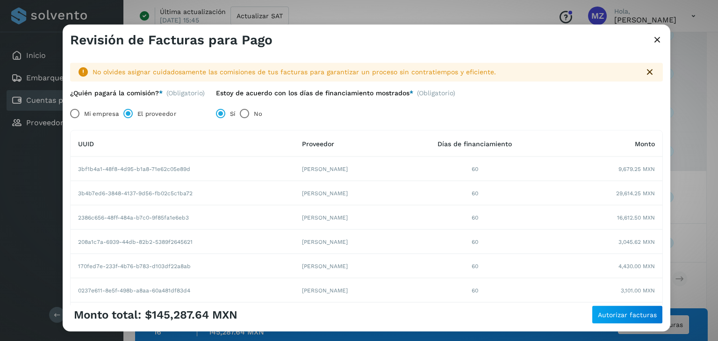
scroll to position [167, 0]
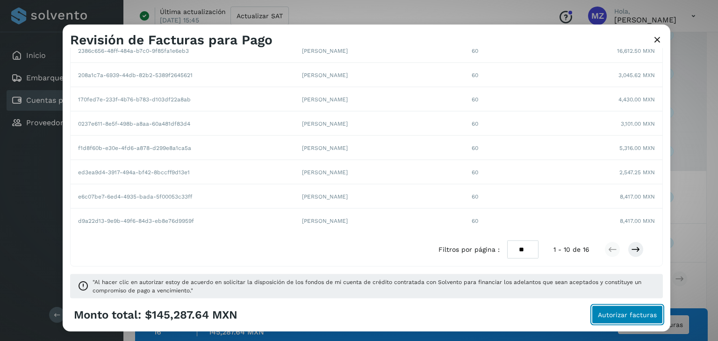
click at [612, 316] on span "Autorizar facturas" at bounding box center [627, 315] width 59 height 7
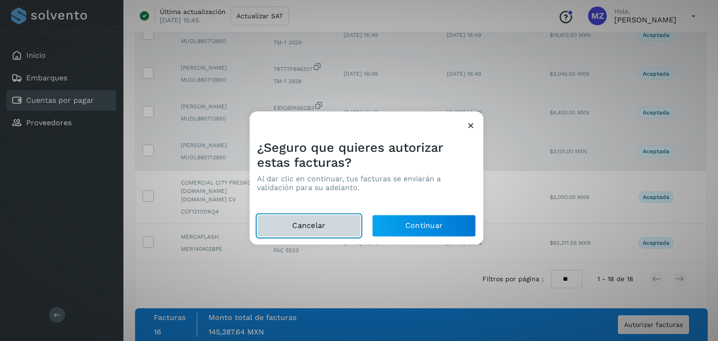
click at [347, 228] on button "Cancelar" at bounding box center [309, 226] width 104 height 22
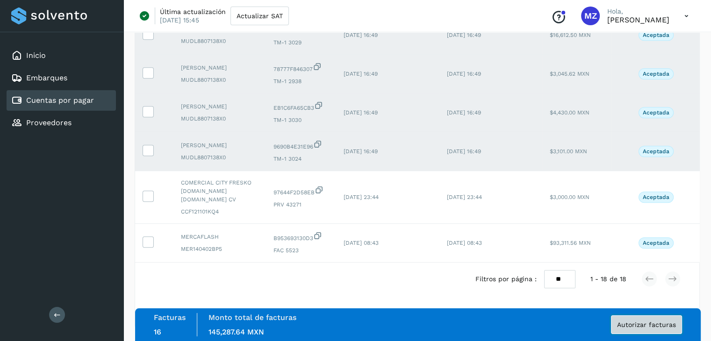
click at [645, 326] on span "Autorizar facturas" at bounding box center [646, 325] width 59 height 7
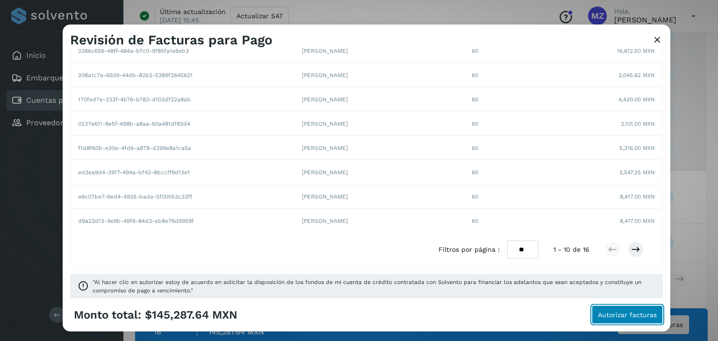
click at [624, 313] on span "Autorizar facturas" at bounding box center [627, 315] width 59 height 7
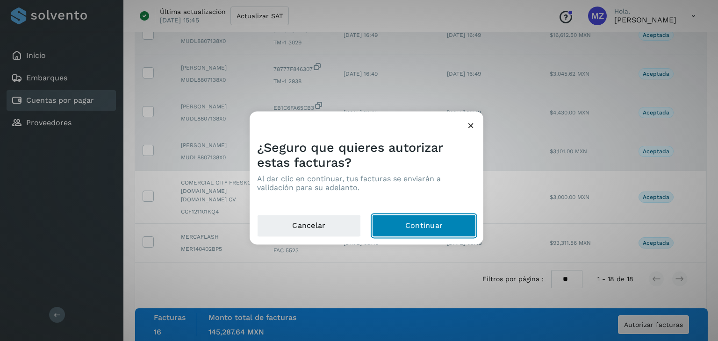
click at [412, 227] on button "Continuar" at bounding box center [424, 226] width 104 height 22
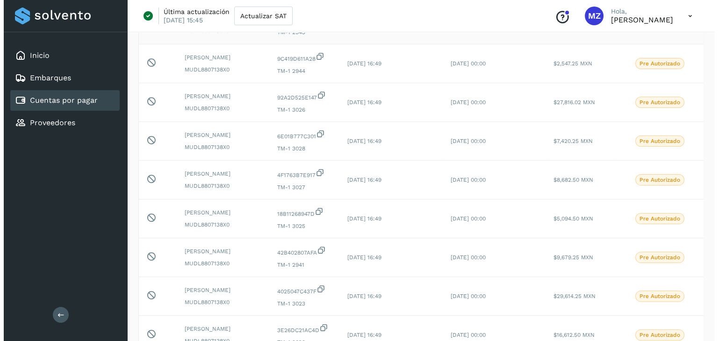
scroll to position [0, 0]
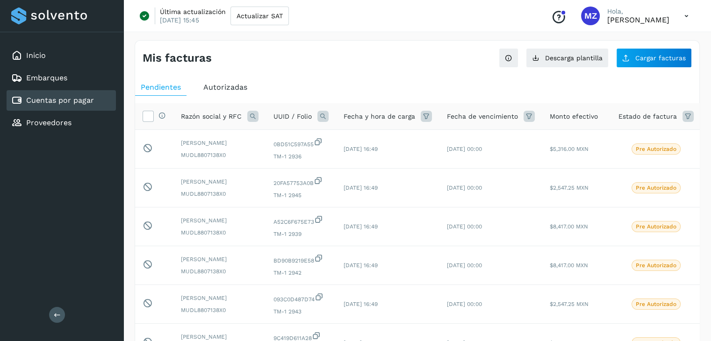
click at [688, 14] on icon at bounding box center [686, 16] width 19 height 19
click at [651, 57] on div "Cerrar sesión" at bounding box center [640, 60] width 111 height 18
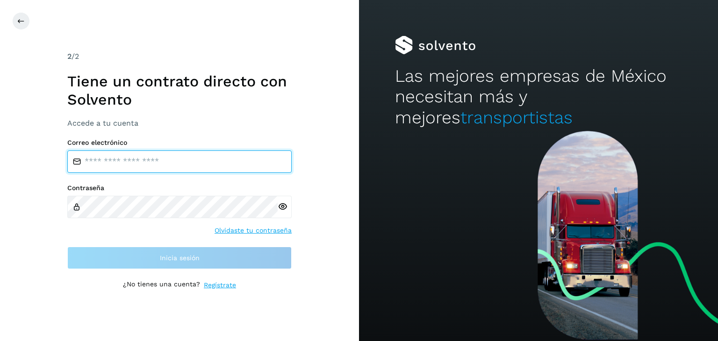
type input "**********"
